Goal: Find specific page/section: Find specific page/section

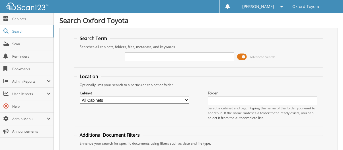
click at [142, 56] on input "text" at bounding box center [179, 57] width 109 height 9
type input "t8659"
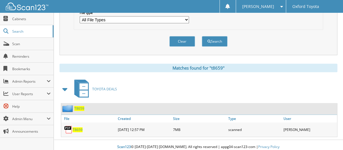
scroll to position [196, 0]
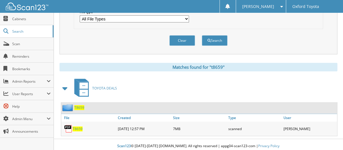
click at [80, 105] on span "T8659" at bounding box center [79, 107] width 10 height 5
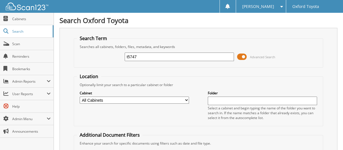
type input "t5747"
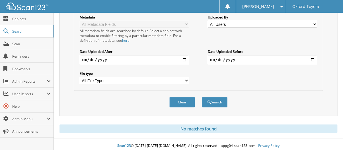
scroll to position [134, 0]
